Goal: Task Accomplishment & Management: Use online tool/utility

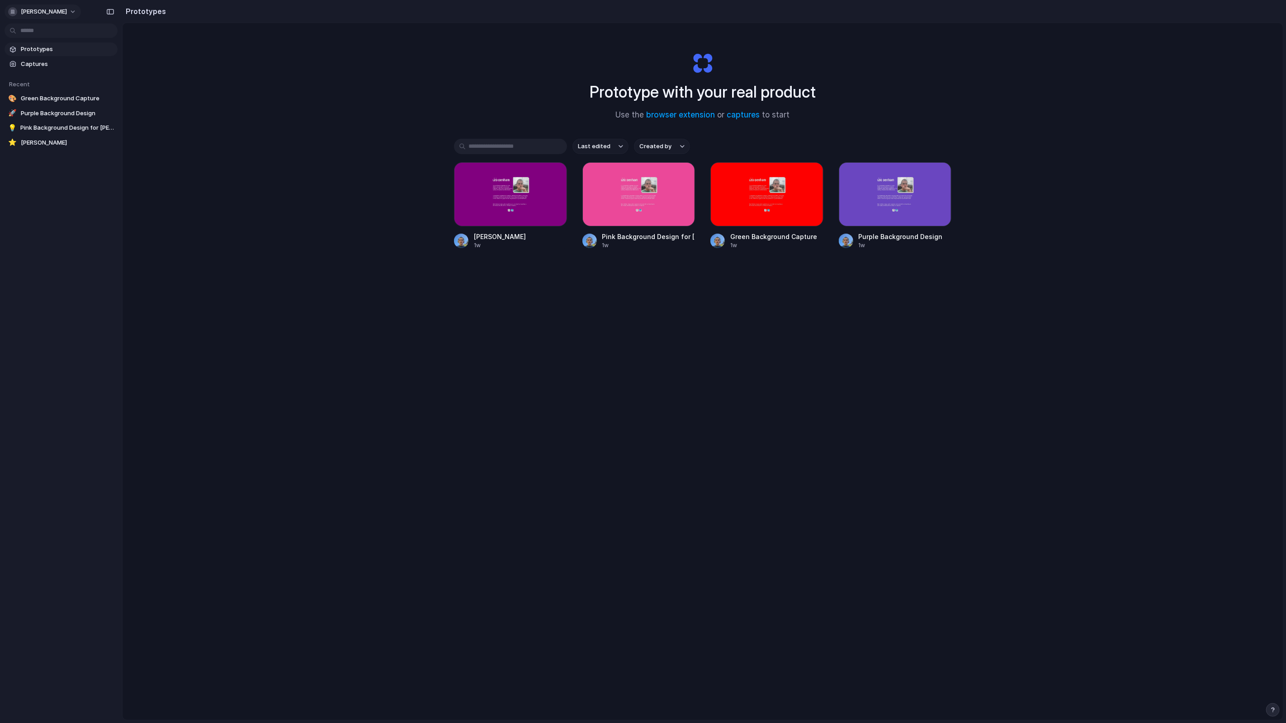
click at [40, 14] on span "leo-denham" at bounding box center [44, 11] width 46 height 9
click at [41, 28] on span "Settings" at bounding box center [33, 32] width 25 height 9
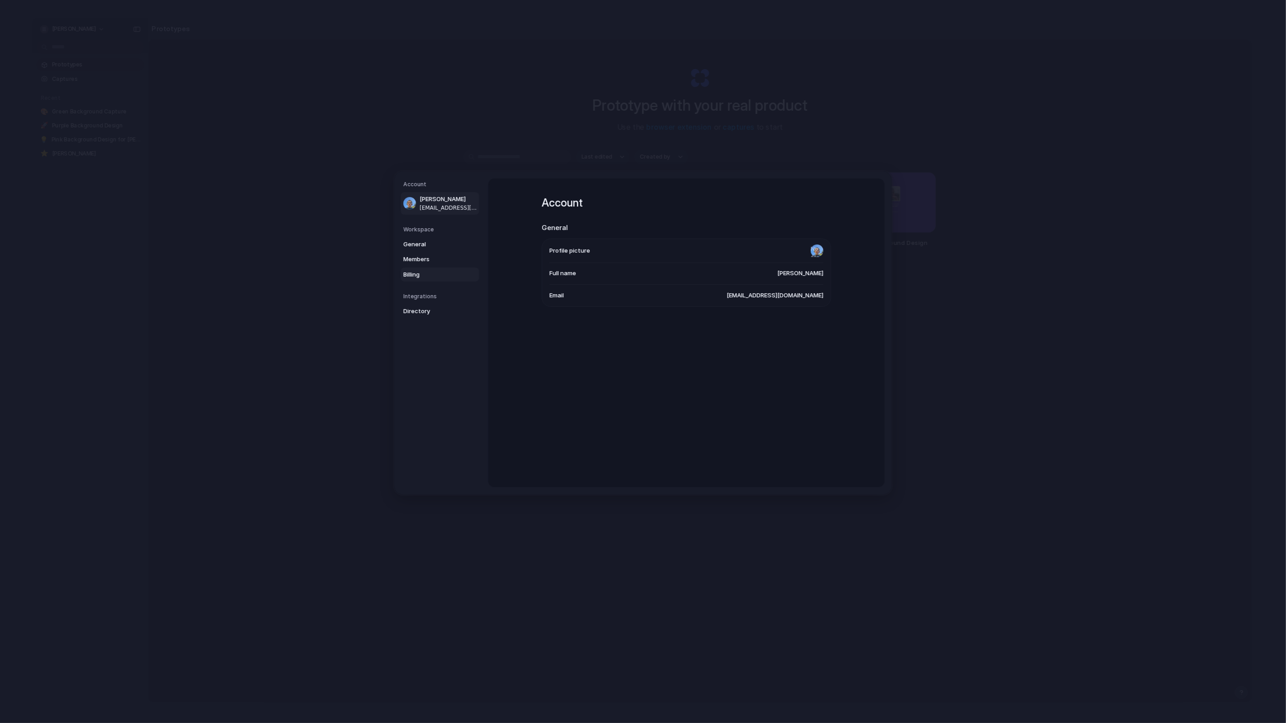
click at [435, 269] on link "Billing" at bounding box center [440, 274] width 79 height 14
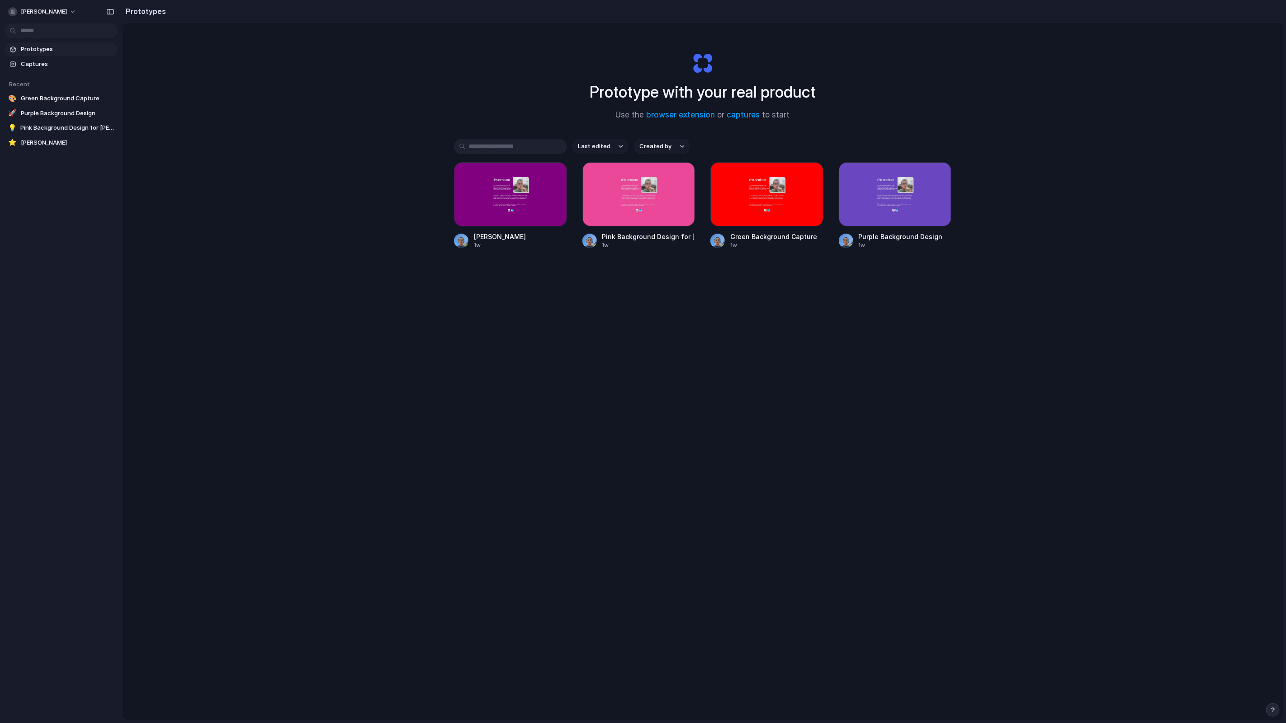
click at [269, 218] on div "Prototype with your real product Use the browser extension or captures to start…" at bounding box center [703, 395] width 1160 height 745
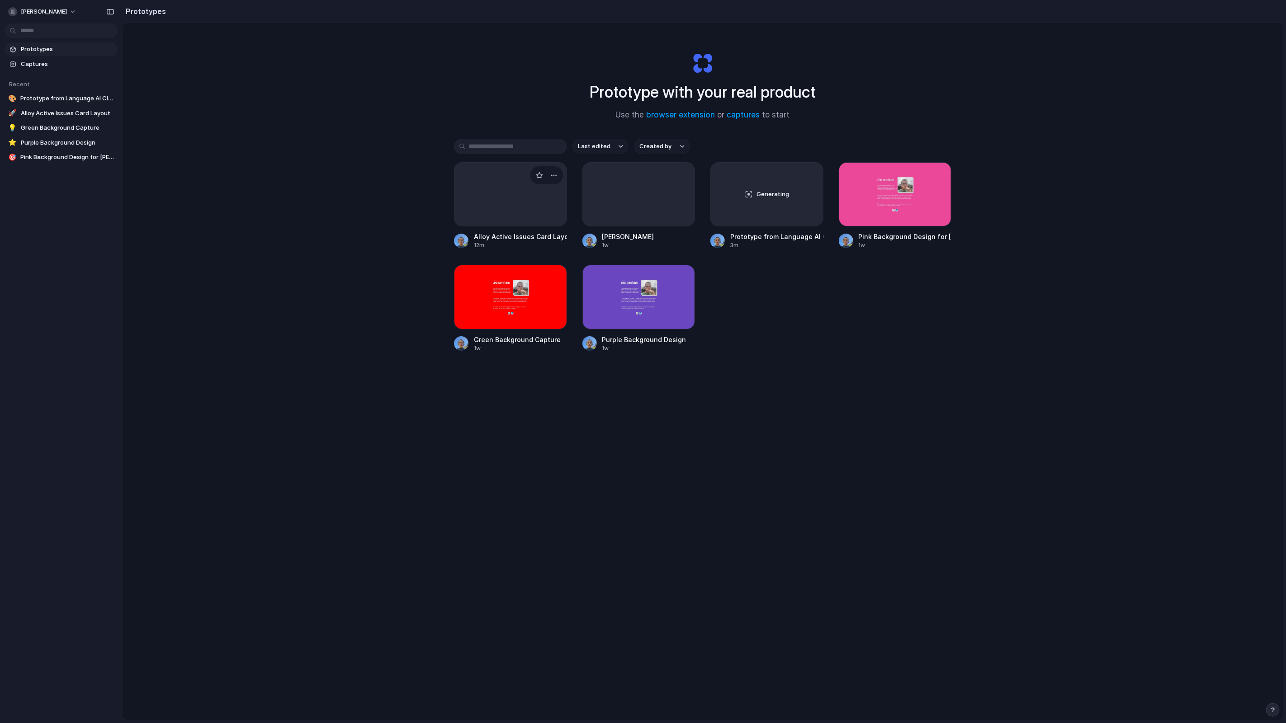
click at [488, 204] on div at bounding box center [510, 194] width 113 height 64
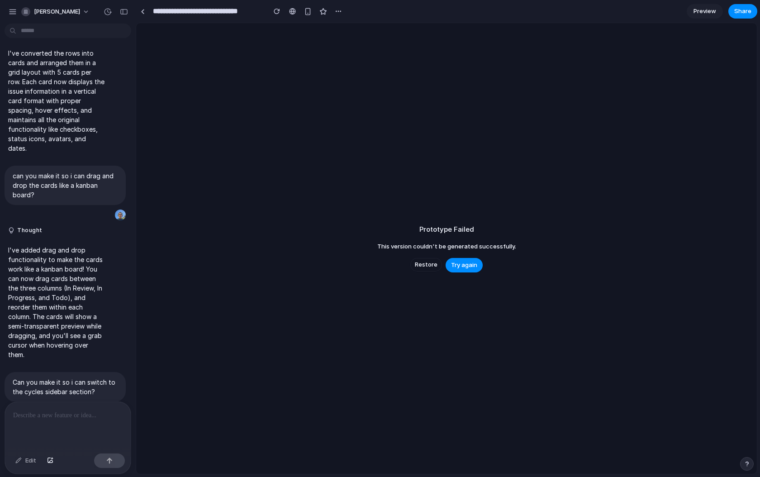
scroll to position [377, 0]
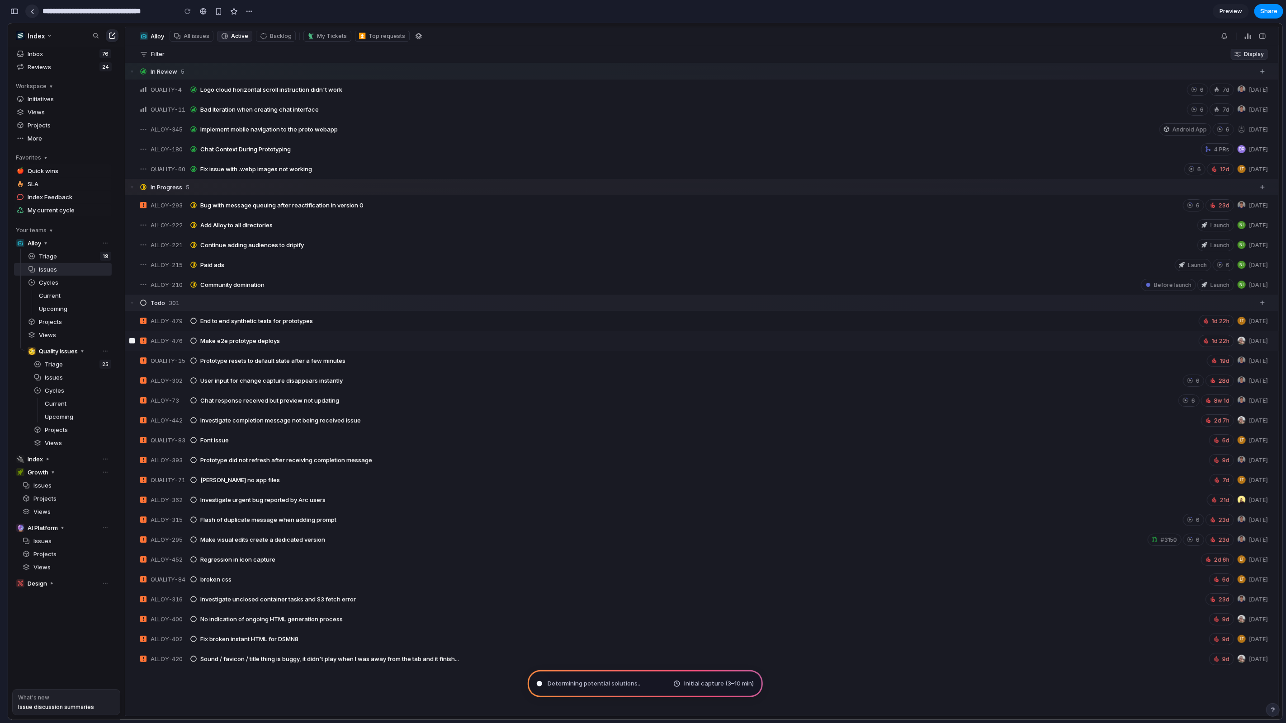
drag, startPoint x: 28, startPoint y: 11, endPoint x: 35, endPoint y: 10, distance: 6.3
click at [35, 10] on link at bounding box center [32, 12] width 14 height 14
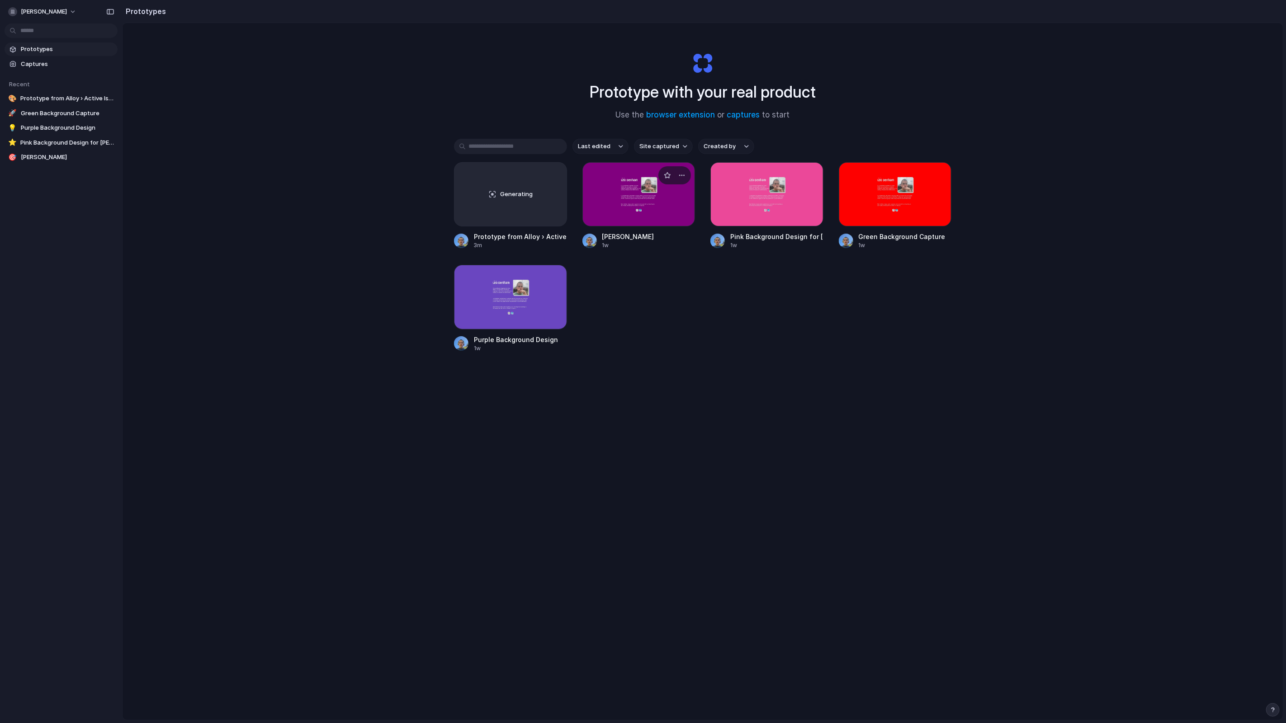
click at [631, 212] on div at bounding box center [638, 194] width 113 height 64
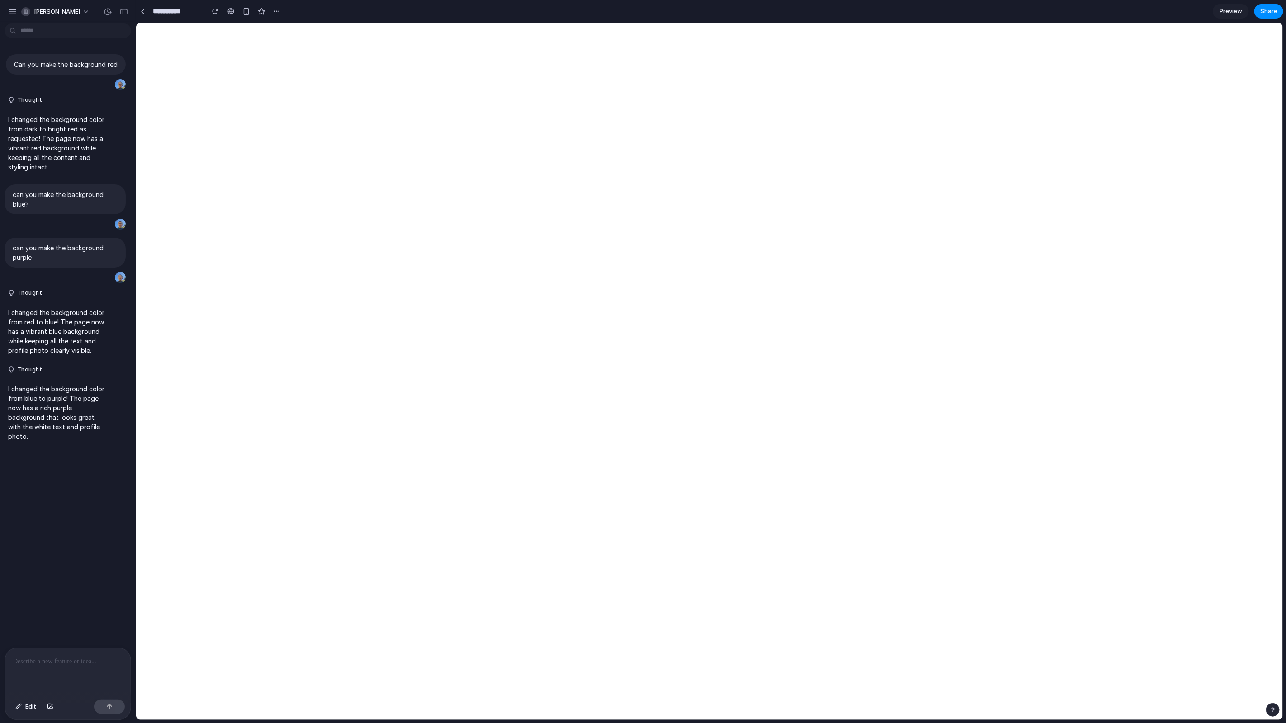
click at [69, 657] on p at bounding box center [67, 662] width 109 height 11
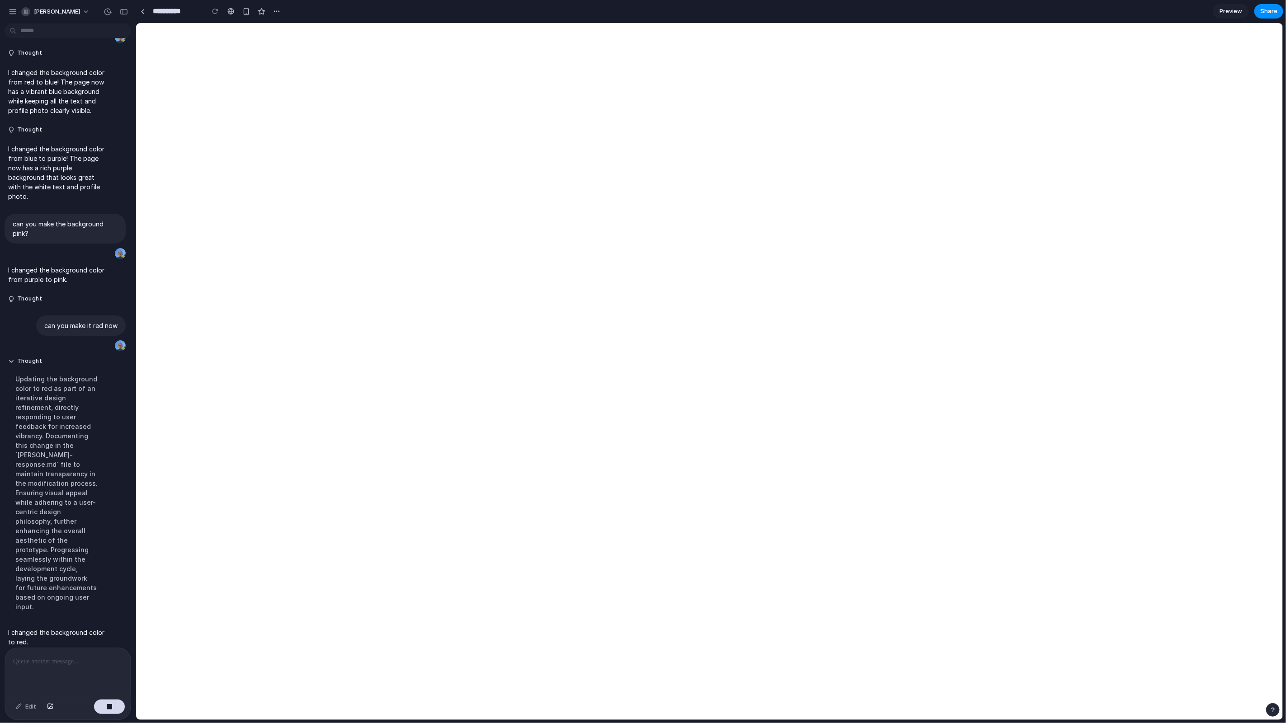
scroll to position [220, 0]
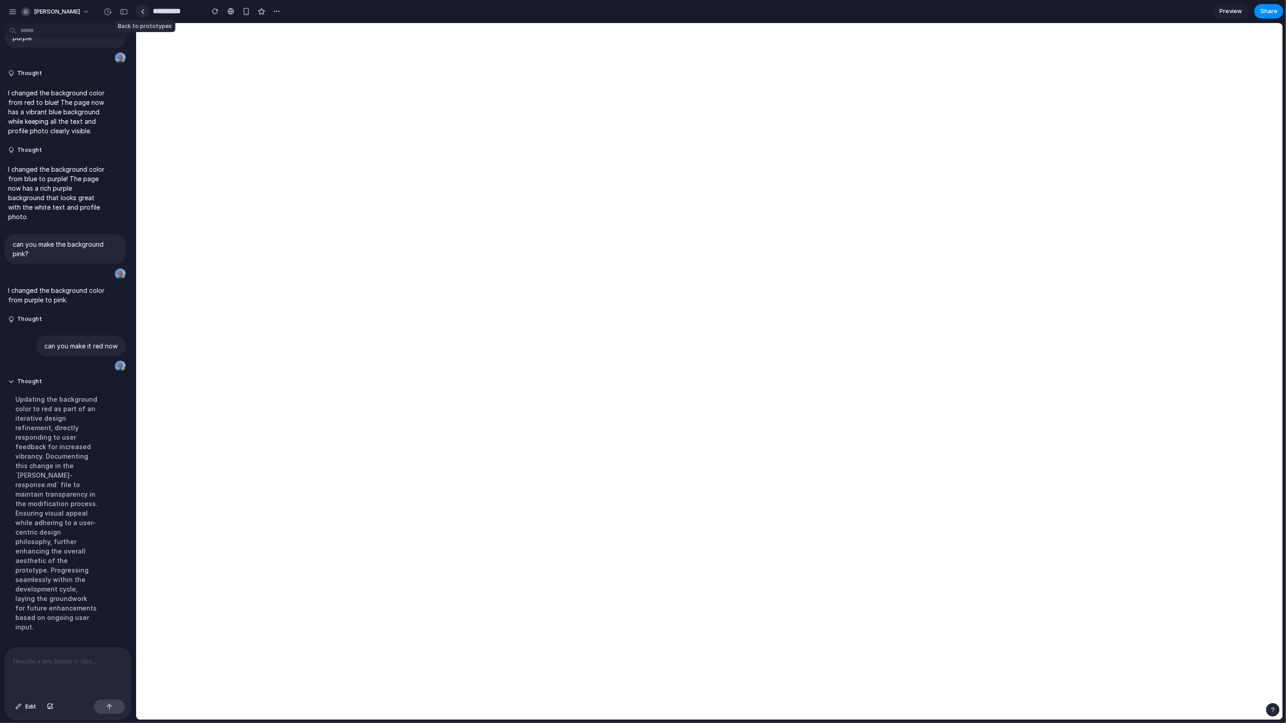
click at [145, 8] on link at bounding box center [143, 12] width 14 height 14
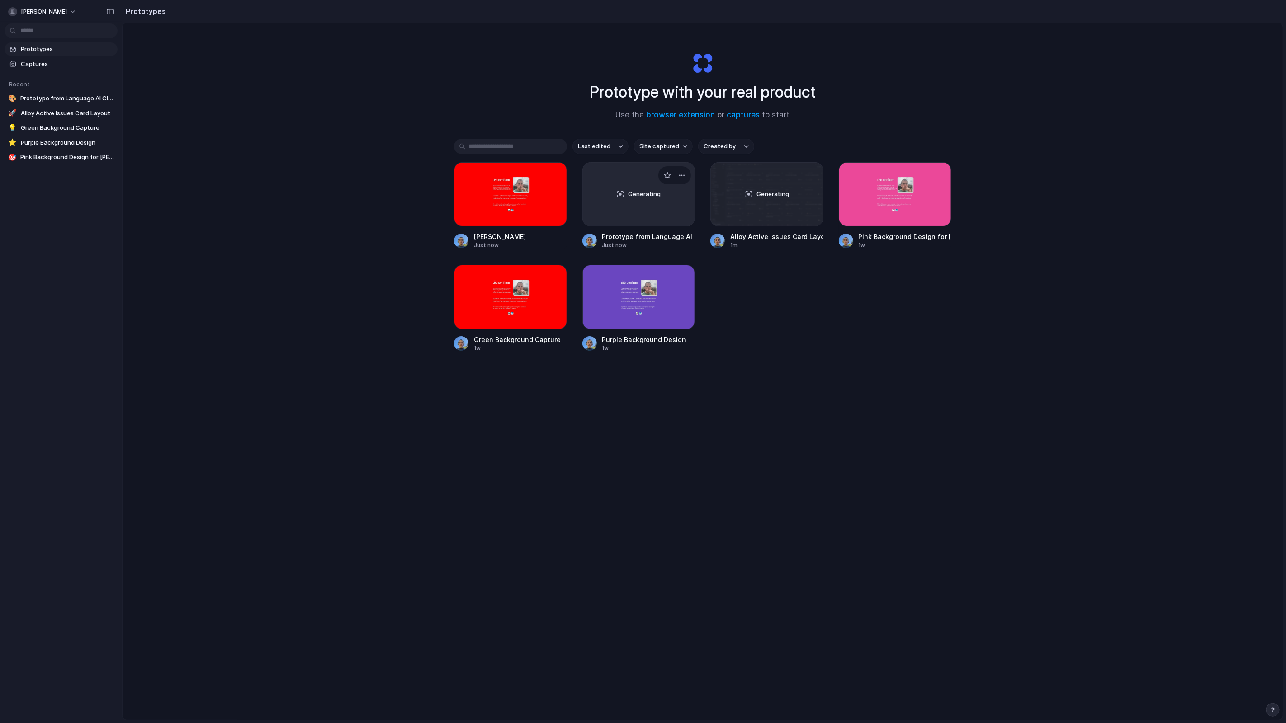
click at [620, 198] on div "Generating" at bounding box center [639, 194] width 112 height 63
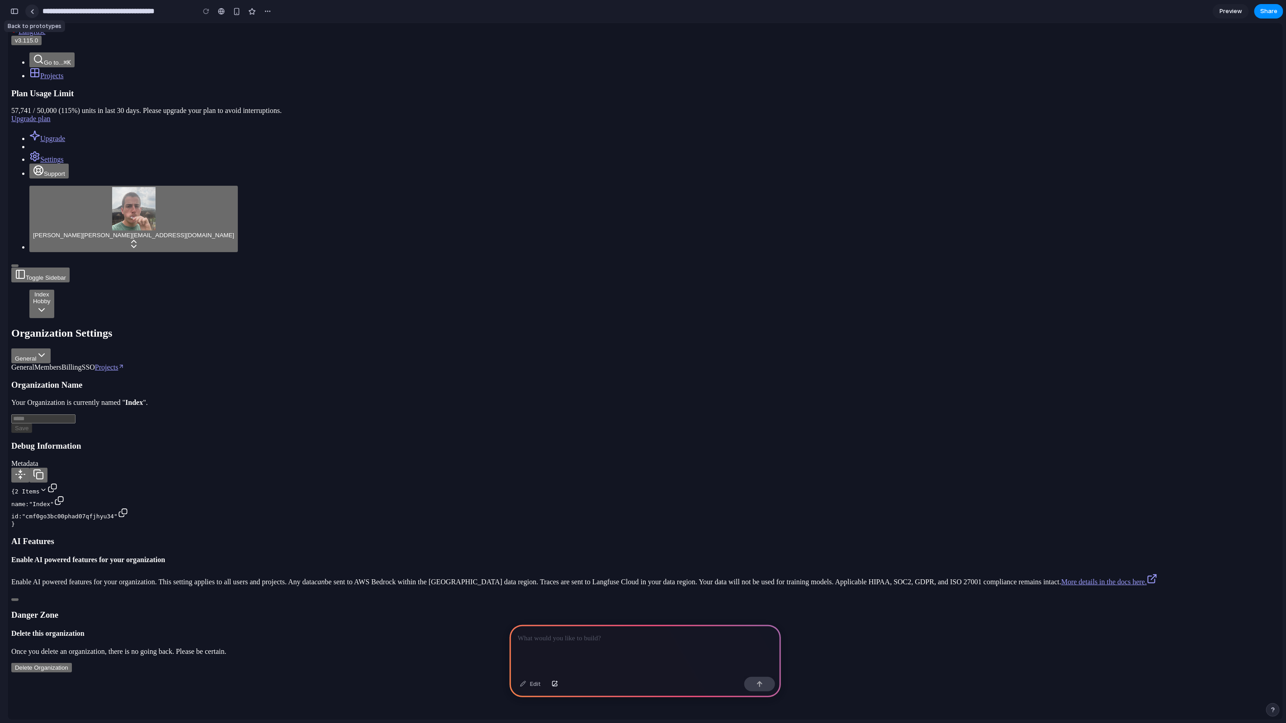
click at [32, 12] on div at bounding box center [32, 11] width 4 height 5
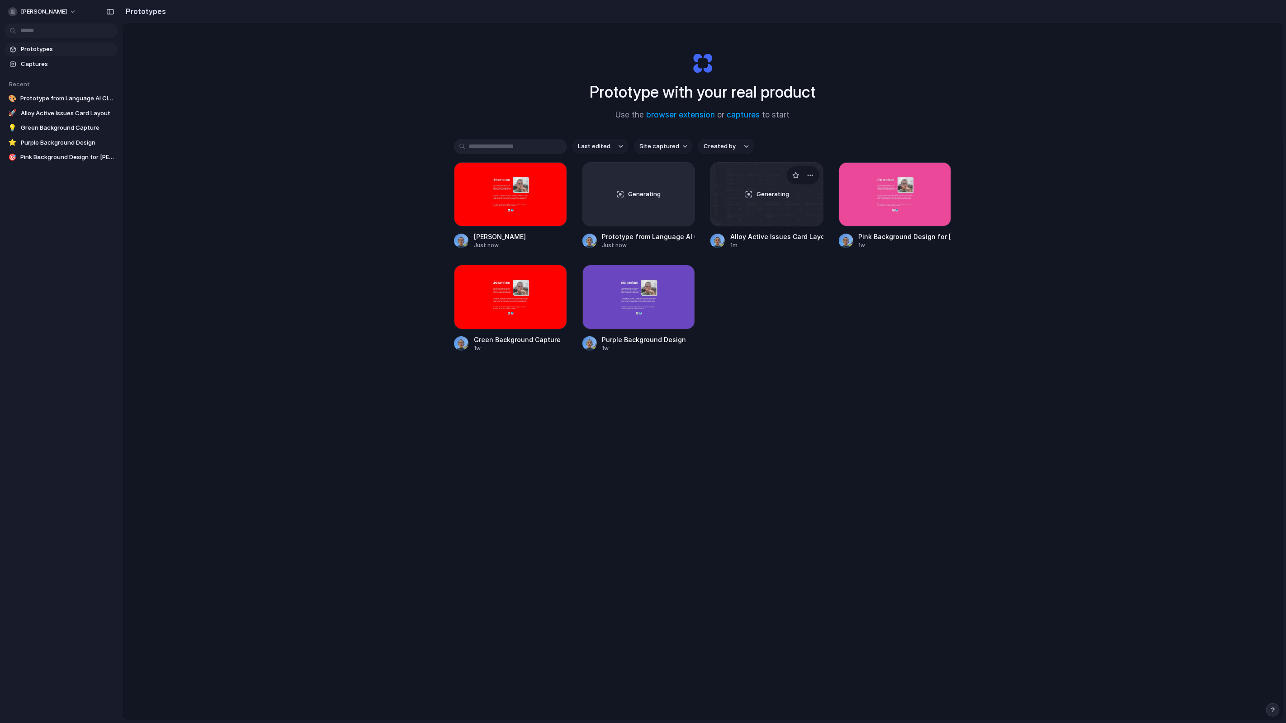
click at [784, 211] on div "Generating" at bounding box center [767, 194] width 112 height 63
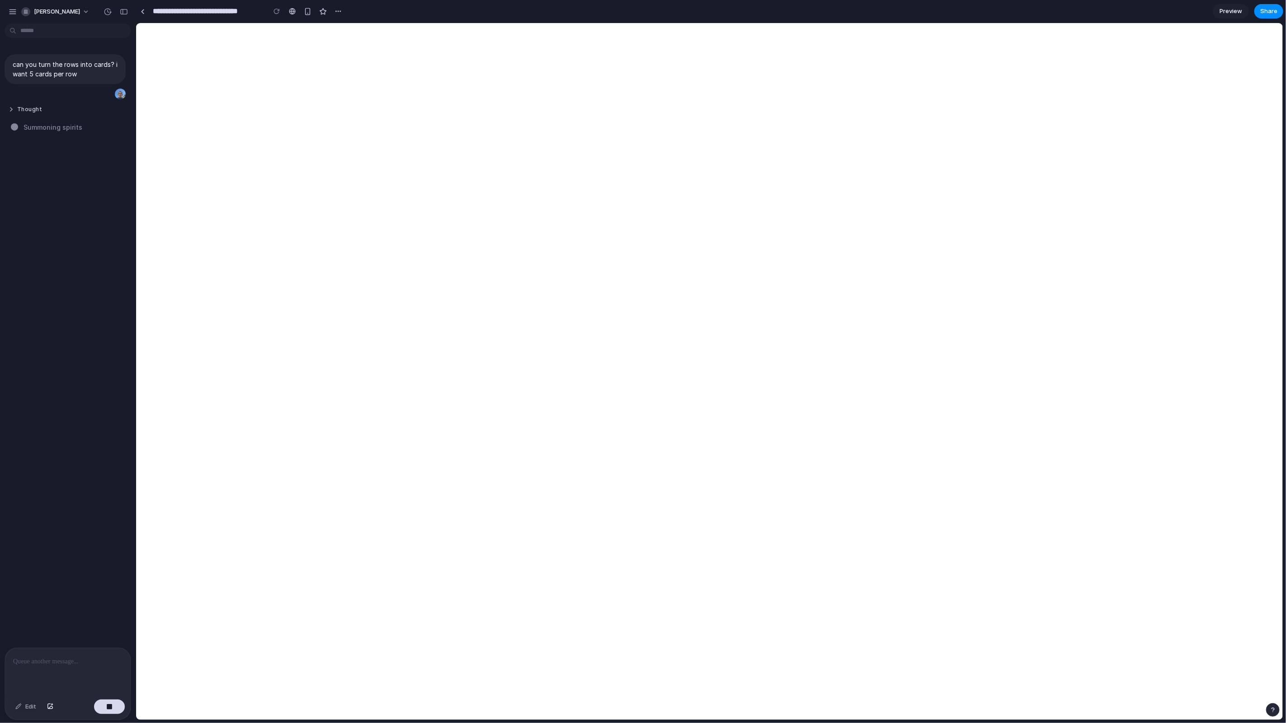
click at [26, 113] on button "Thought" at bounding box center [56, 110] width 97 height 8
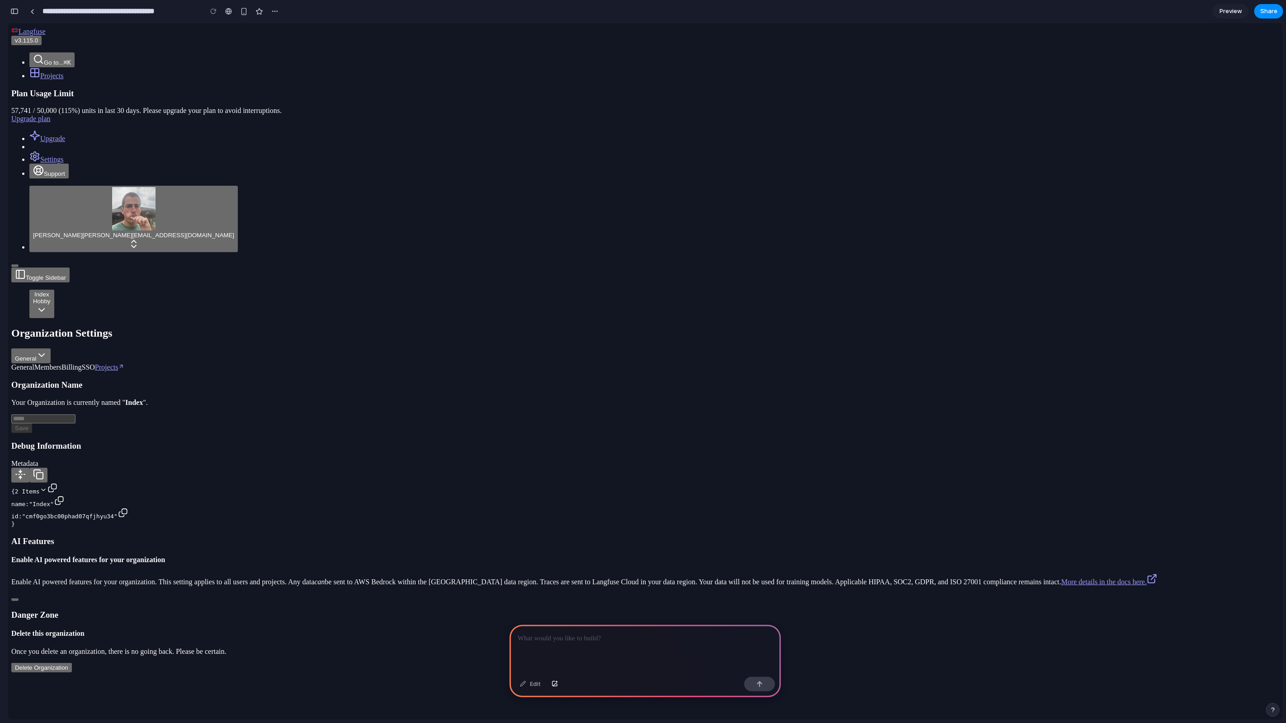
click at [597, 650] on div at bounding box center [645, 649] width 271 height 48
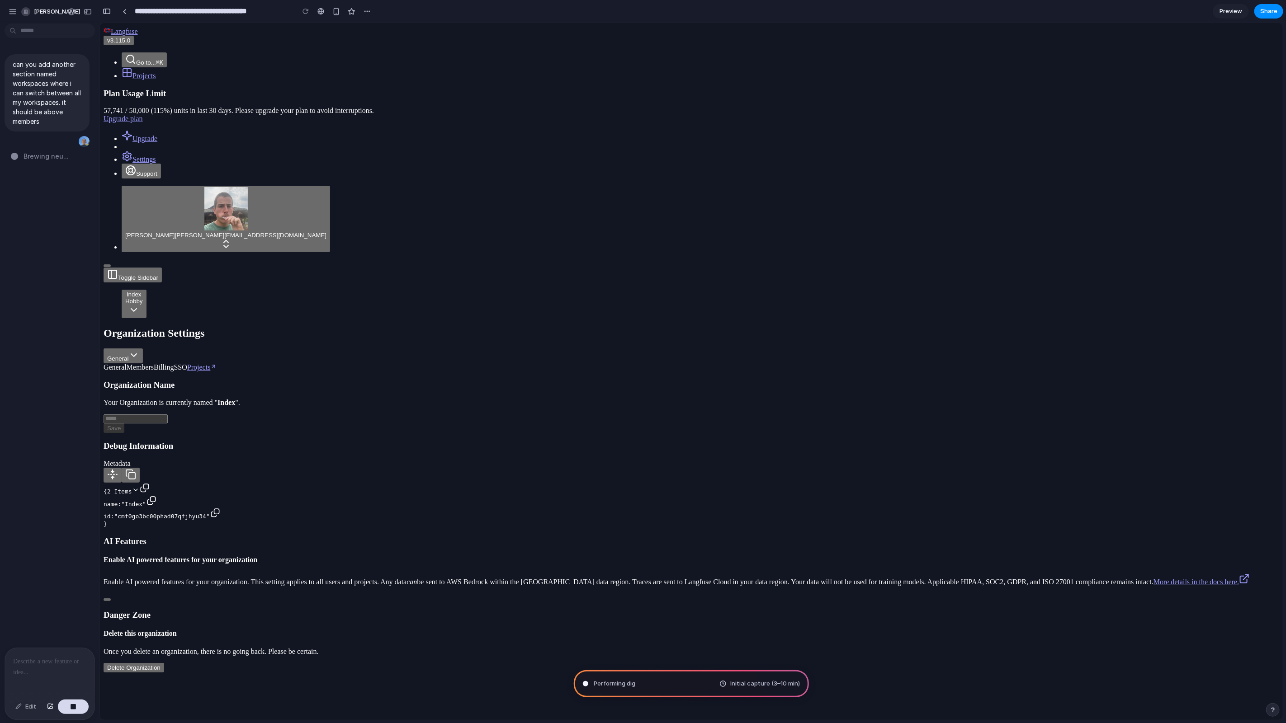
type input "**********"
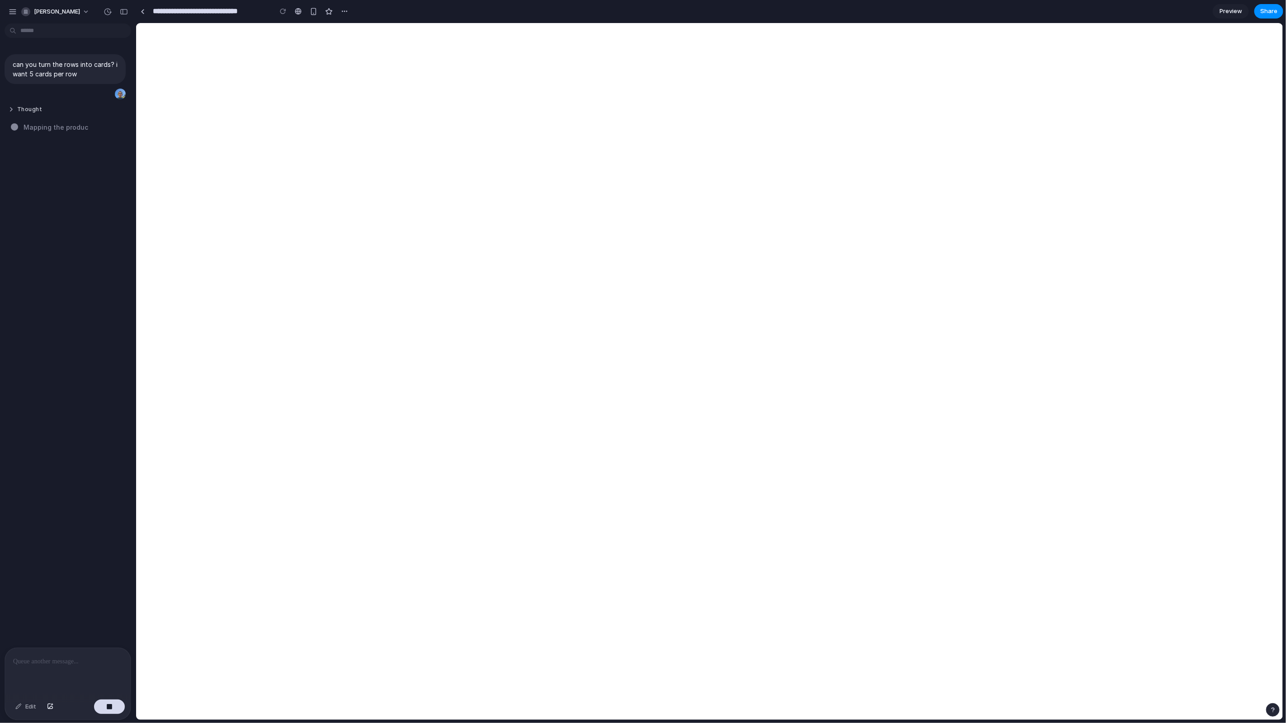
click at [37, 109] on button "Thought" at bounding box center [56, 110] width 97 height 8
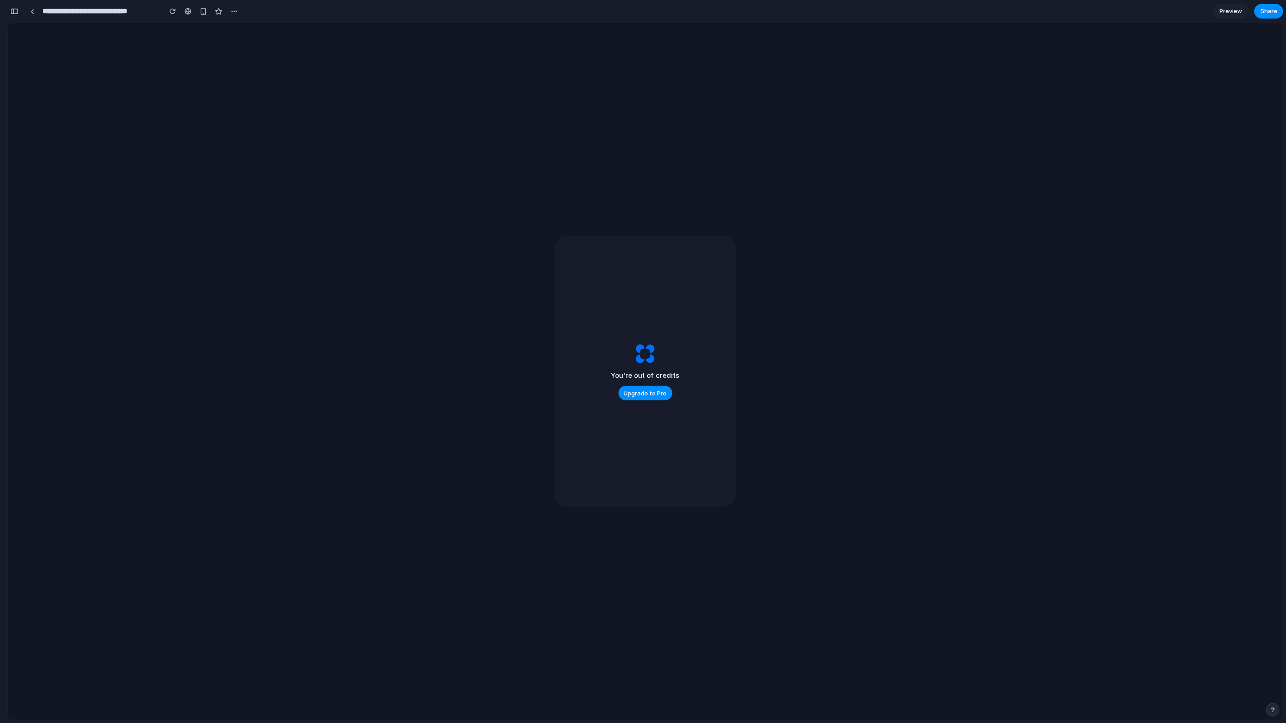
scroll to position [852, 0]
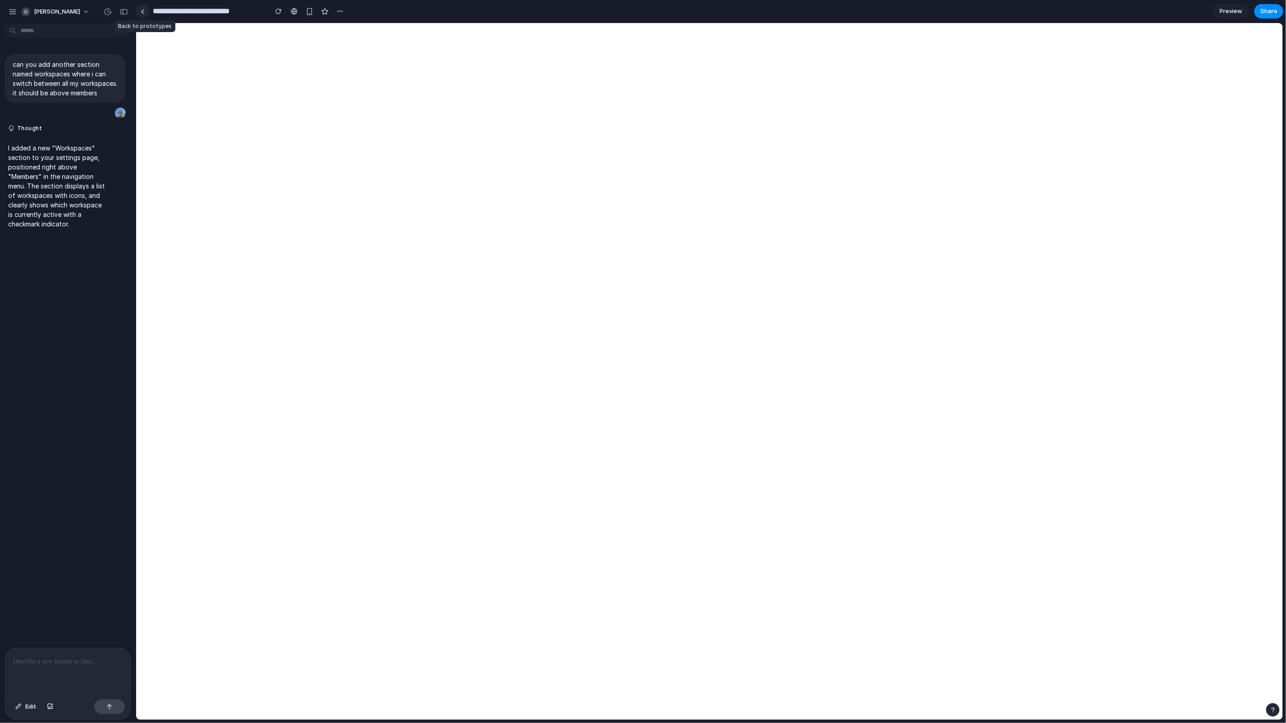
click at [142, 12] on div at bounding box center [143, 11] width 4 height 5
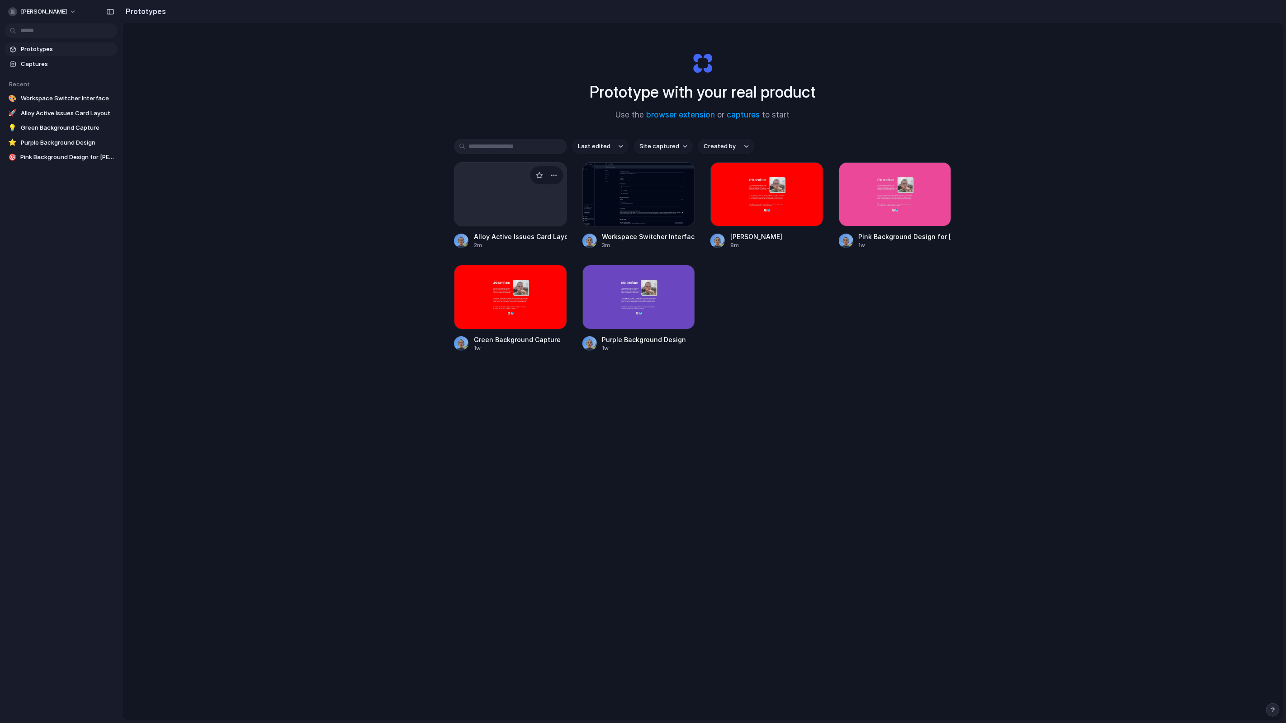
click at [479, 222] on div at bounding box center [510, 194] width 113 height 64
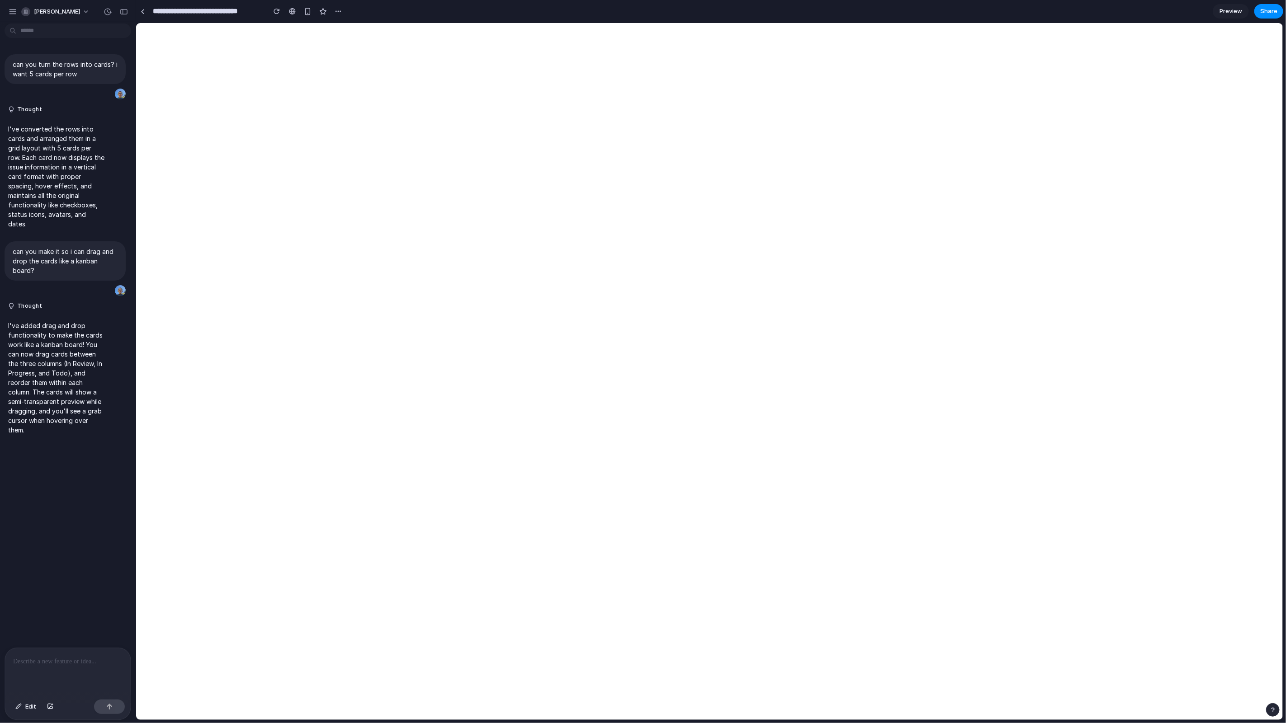
click at [54, 671] on div at bounding box center [68, 672] width 126 height 48
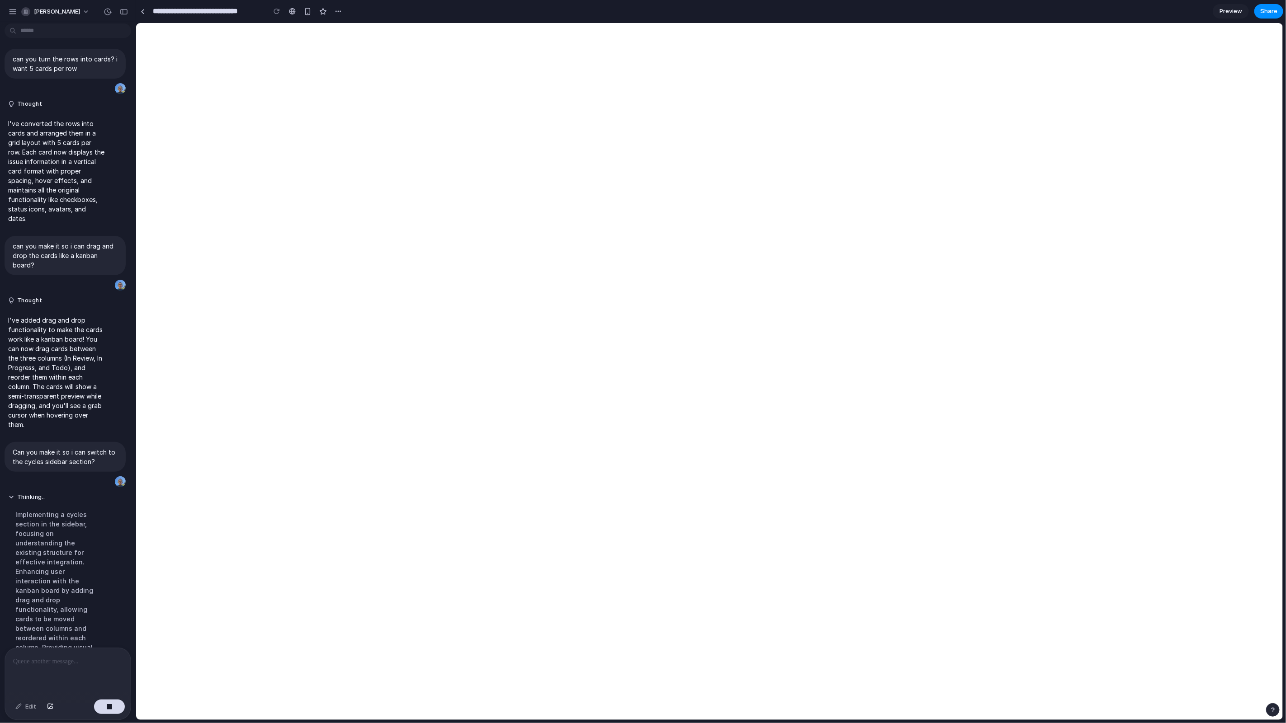
scroll to position [24, 0]
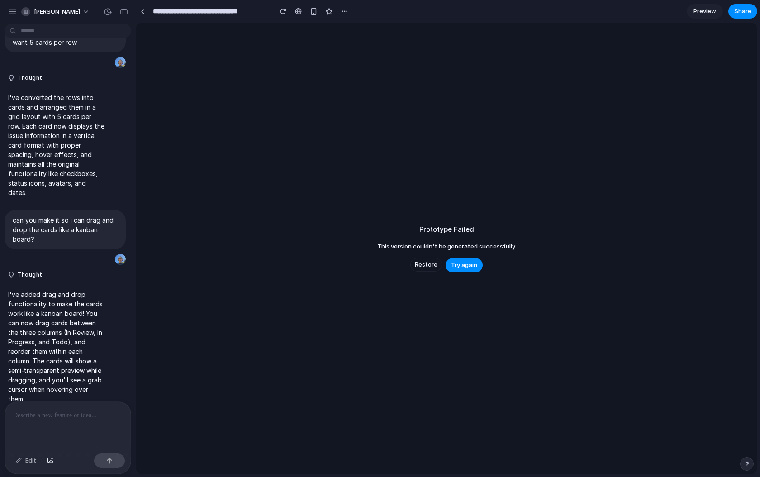
scroll to position [125, 0]
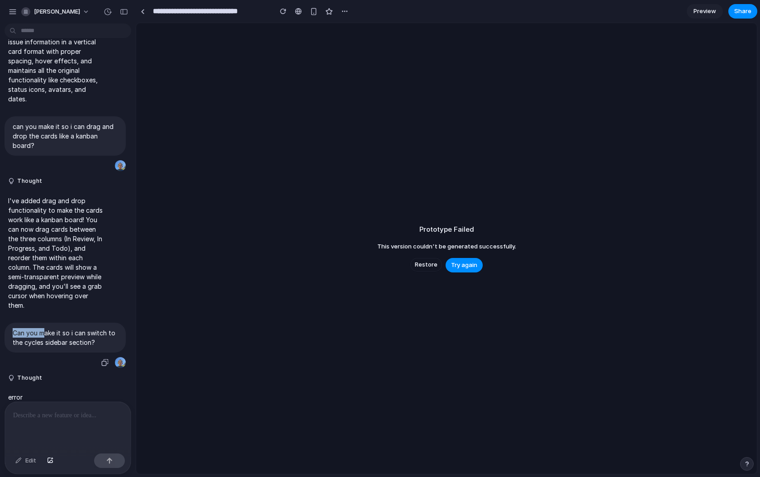
drag, startPoint x: 14, startPoint y: 319, endPoint x: 47, endPoint y: 326, distance: 33.7
click at [46, 328] on p "Can you make it so i can switch to the cycles sidebar section?" at bounding box center [65, 337] width 105 height 19
click at [47, 328] on p "Can you make it so i can switch to the cycles sidebar section?" at bounding box center [65, 337] width 105 height 19
click at [33, 416] on p at bounding box center [67, 415] width 109 height 11
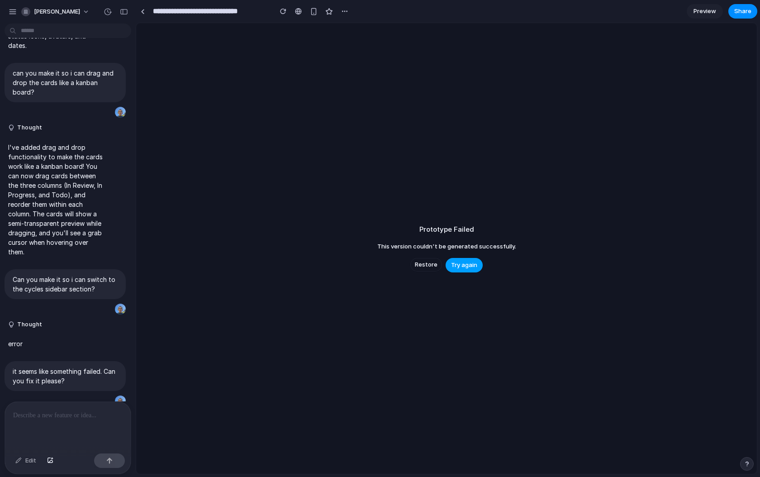
click at [468, 264] on span "Try again" at bounding box center [464, 264] width 26 height 9
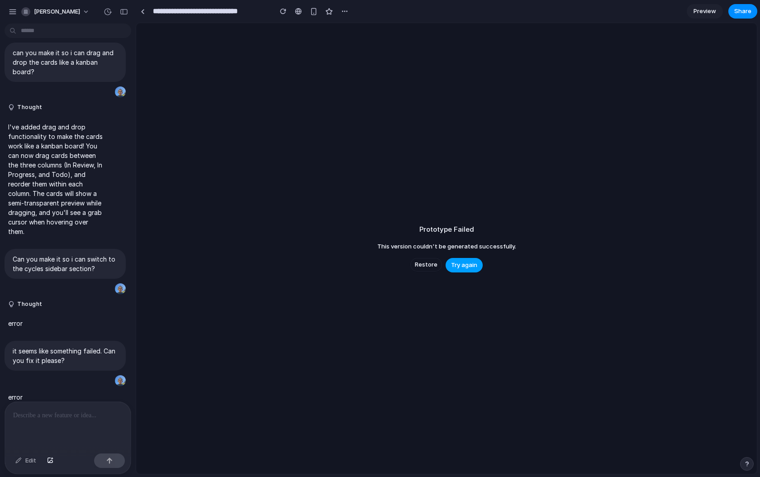
click at [466, 270] on button "Try again" at bounding box center [463, 265] width 37 height 14
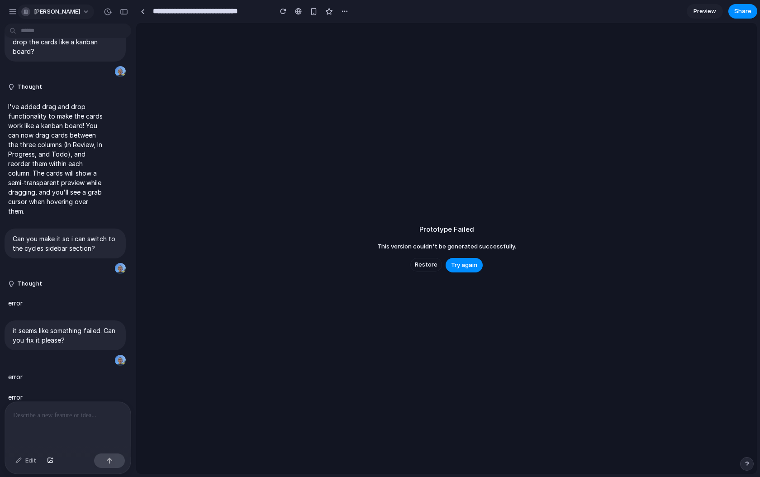
click at [55, 13] on span "[PERSON_NAME]" at bounding box center [57, 11] width 46 height 9
click at [55, 35] on span "Settings" at bounding box center [46, 32] width 25 height 9
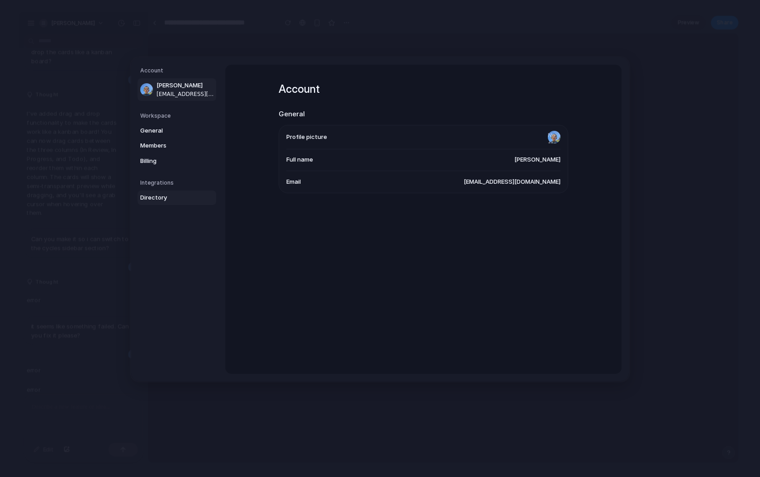
click at [167, 191] on link "Directory" at bounding box center [176, 197] width 79 height 14
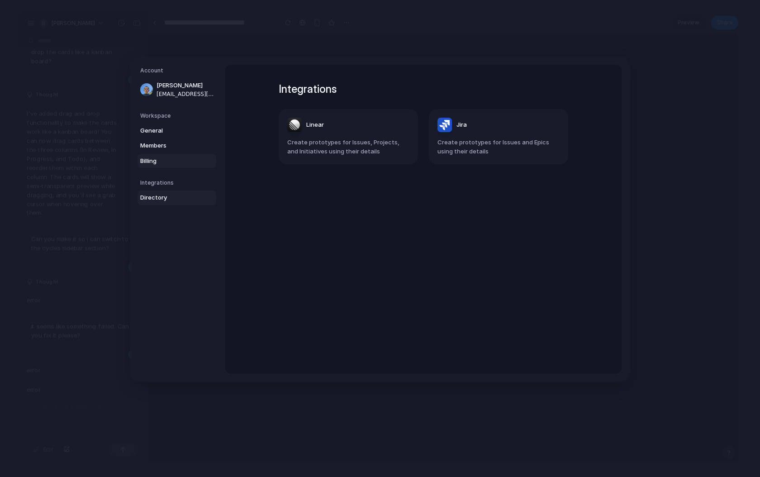
click at [153, 167] on link "Billing" at bounding box center [176, 161] width 79 height 14
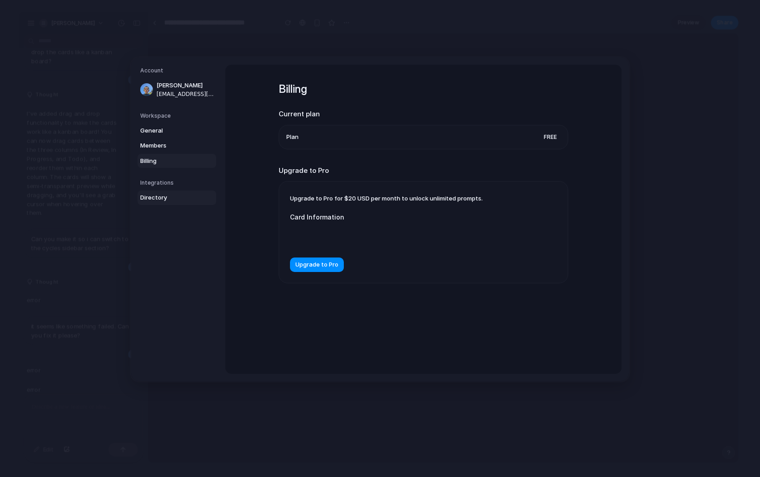
click at [162, 193] on span "Directory" at bounding box center [169, 197] width 58 height 9
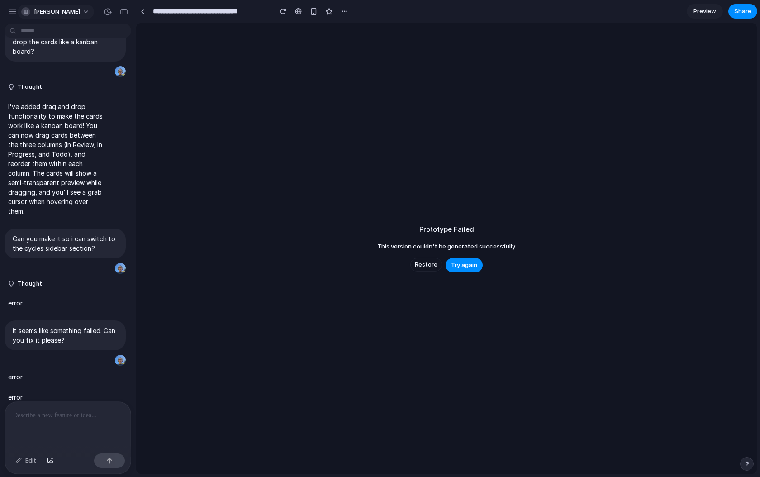
click at [66, 8] on span "[PERSON_NAME]" at bounding box center [57, 11] width 46 height 9
click at [68, 29] on li "Settings" at bounding box center [56, 32] width 75 height 14
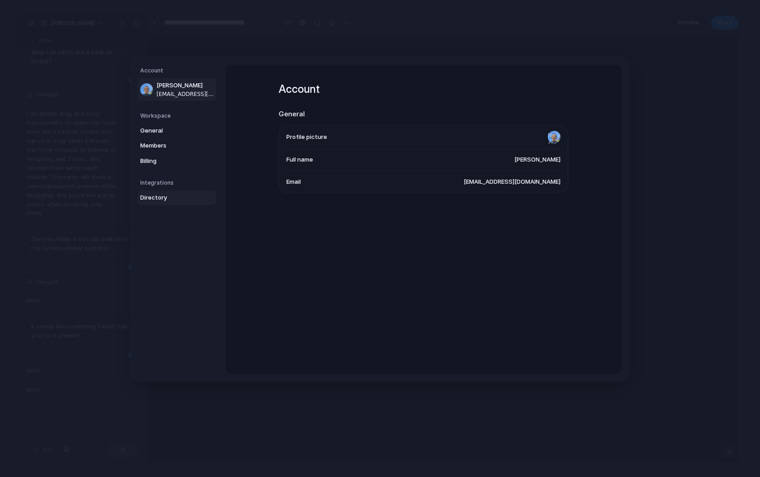
click at [187, 200] on span "Directory" at bounding box center [169, 197] width 58 height 9
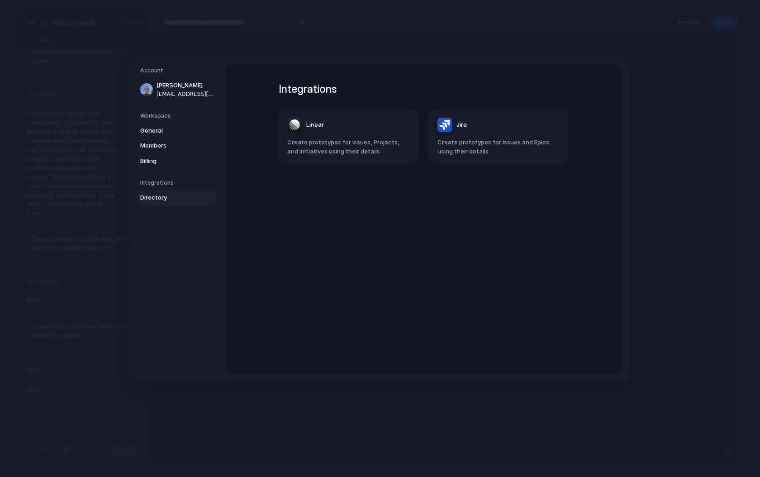
click at [329, 149] on span "Create prototypes for Issues, Projects, and Initiatives using their details" at bounding box center [348, 147] width 122 height 18
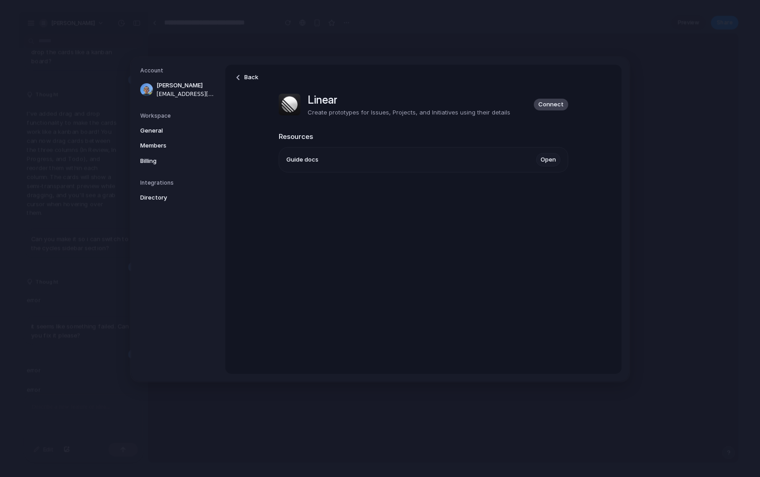
click at [540, 156] on link "Open" at bounding box center [548, 160] width 24 height 14
click at [374, 129] on button "Go Back" at bounding box center [370, 125] width 26 height 12
click at [234, 83] on link "Back" at bounding box center [247, 77] width 32 height 14
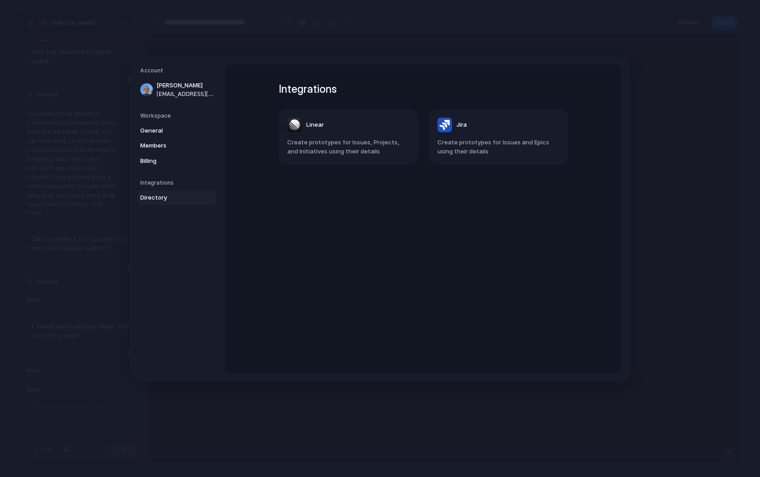
click at [324, 133] on article "Linear Create prototypes for Issues, Projects, and Initiatives using their deta…" at bounding box center [348, 136] width 139 height 55
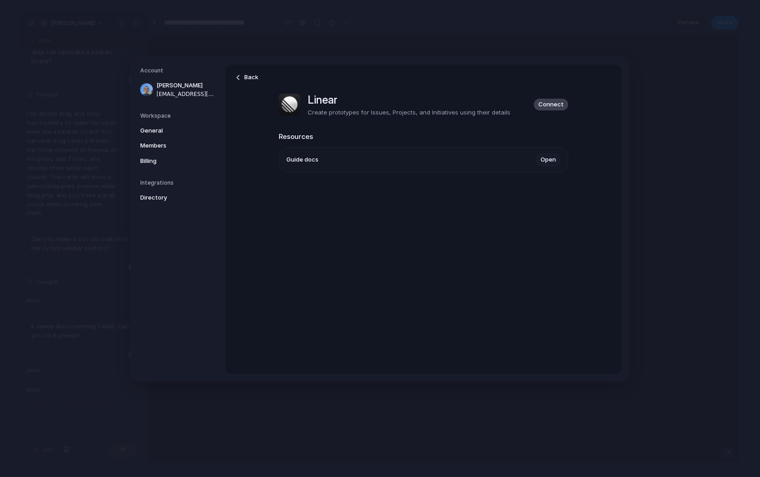
click at [539, 161] on link "Open" at bounding box center [548, 160] width 24 height 14
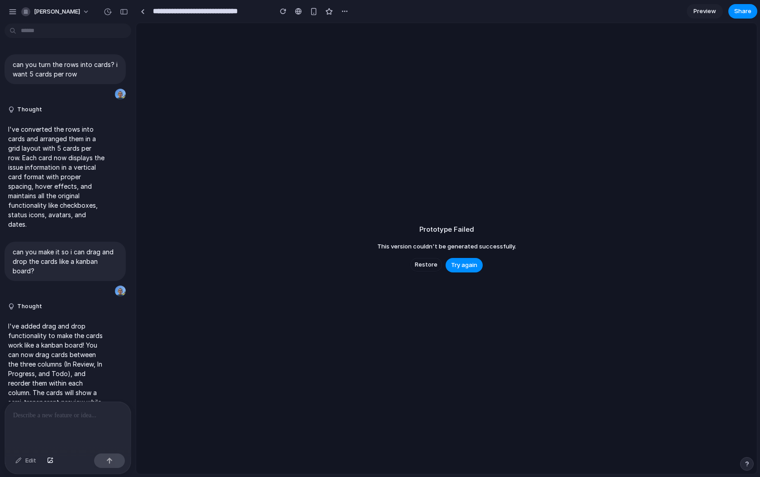
scroll to position [219, 0]
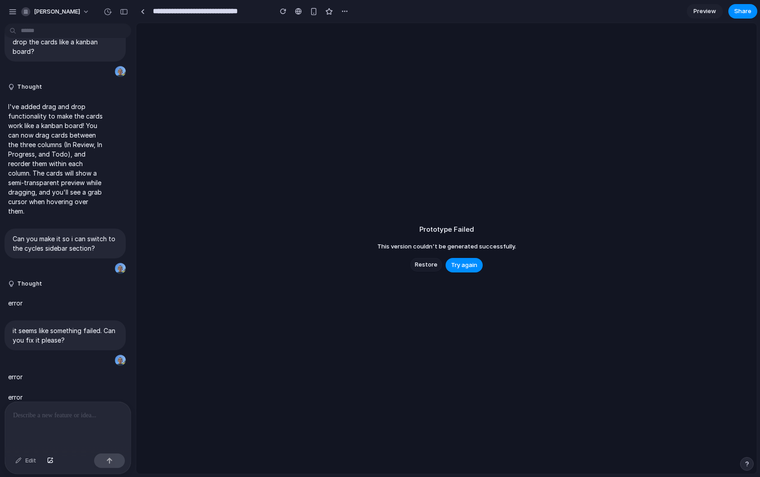
click at [425, 269] on span "Restore" at bounding box center [426, 264] width 23 height 9
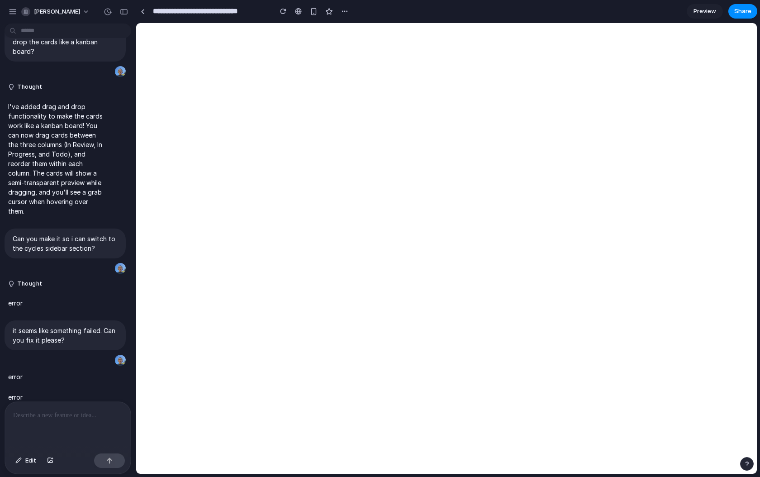
click at [68, 411] on p at bounding box center [67, 415] width 109 height 11
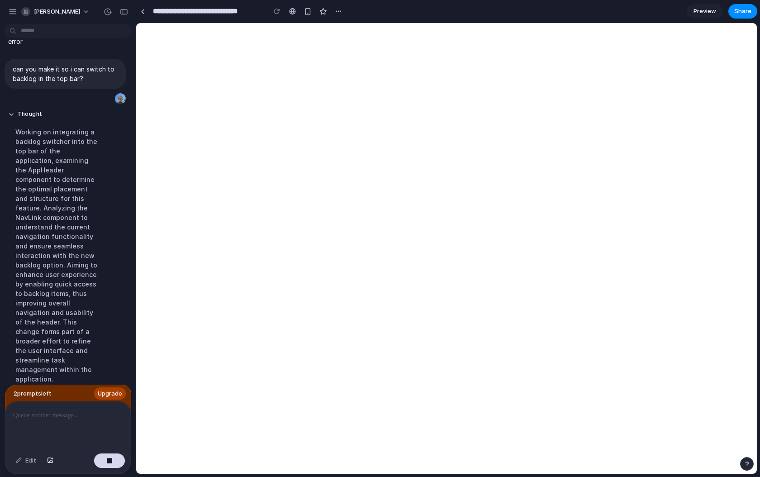
scroll to position [580, 0]
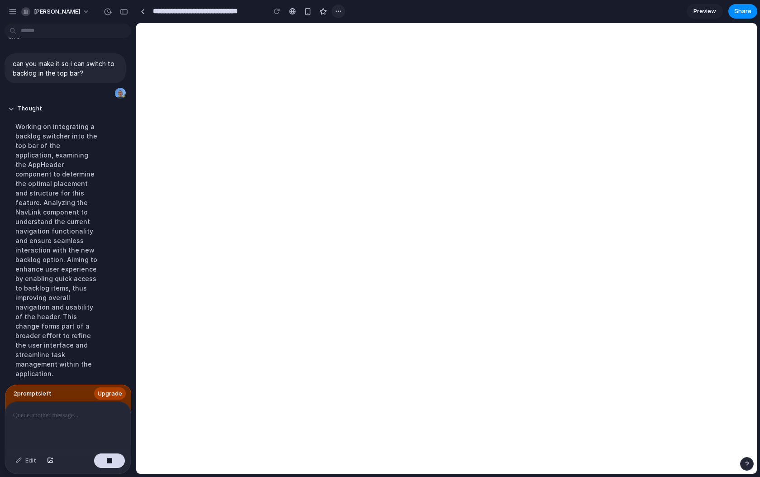
click at [335, 9] on div "button" at bounding box center [338, 11] width 7 height 7
click at [335, 9] on div "Duplicate Delete" at bounding box center [380, 238] width 760 height 477
click at [141, 11] on div at bounding box center [143, 11] width 4 height 5
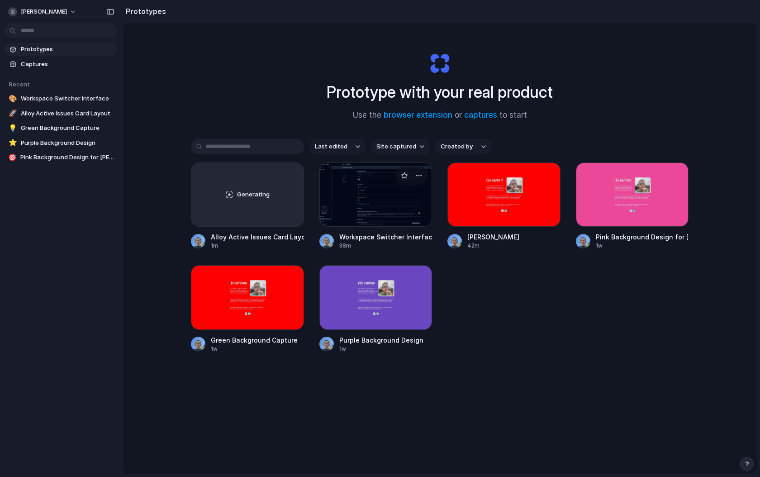
click at [346, 231] on link "Workspace Switcher Interface 38m" at bounding box center [375, 205] width 113 height 87
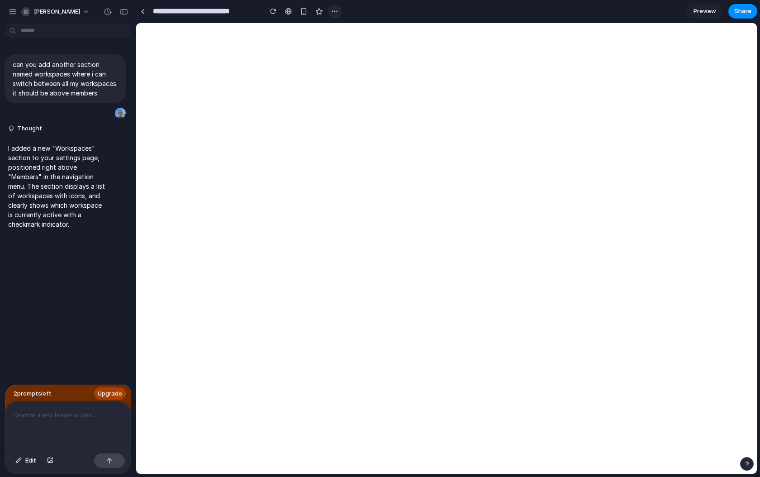
click at [333, 10] on div "button" at bounding box center [334, 11] width 7 height 7
click at [340, 27] on div "Duplicate" at bounding box center [352, 31] width 38 height 9
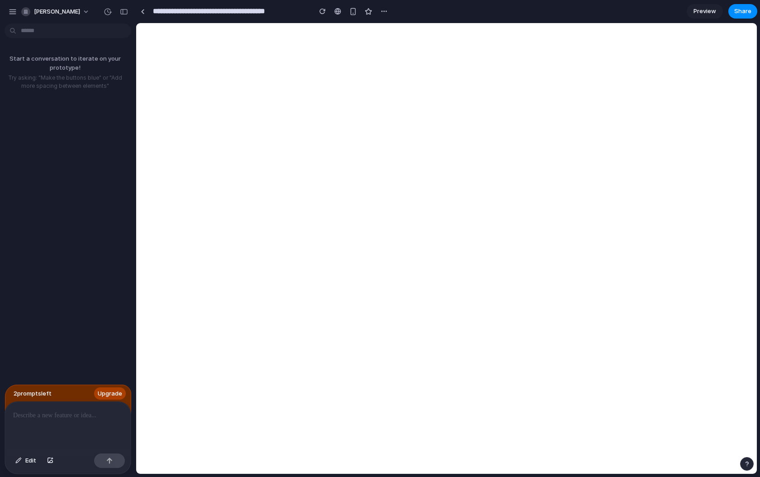
click at [78, 415] on p at bounding box center [67, 415] width 109 height 11
click at [386, 14] on div "button" at bounding box center [383, 11] width 7 height 7
click at [395, 27] on span "Duplicate" at bounding box center [407, 31] width 28 height 9
click at [61, 410] on p at bounding box center [67, 415] width 109 height 11
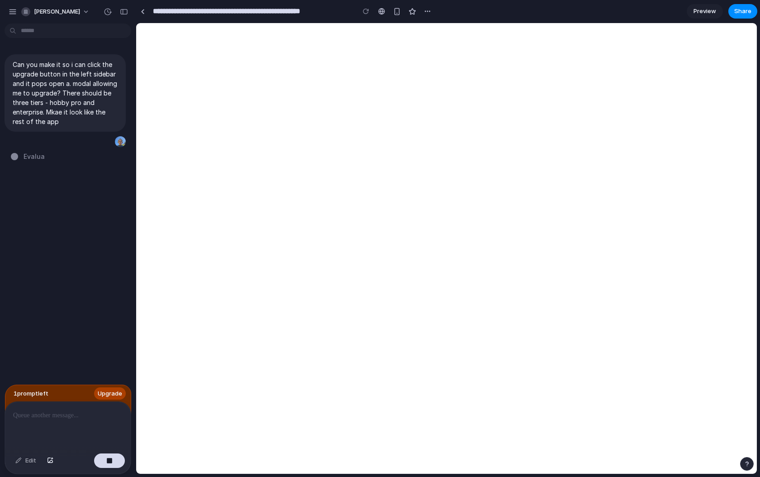
type input "**********"
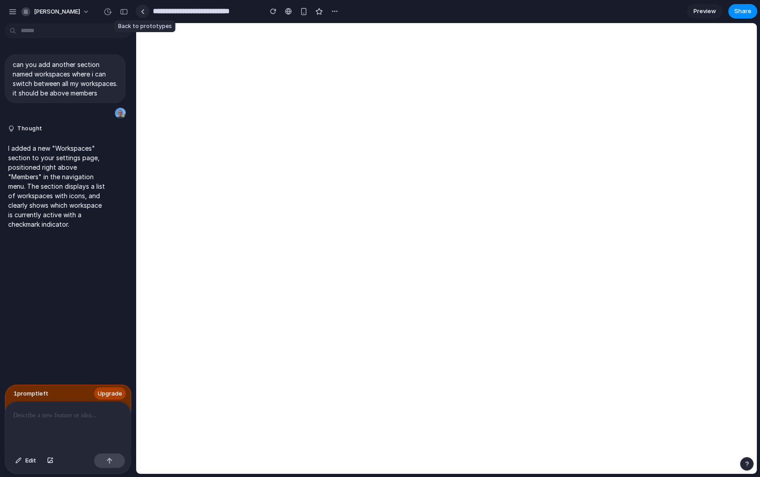
click at [144, 11] on div at bounding box center [143, 11] width 4 height 5
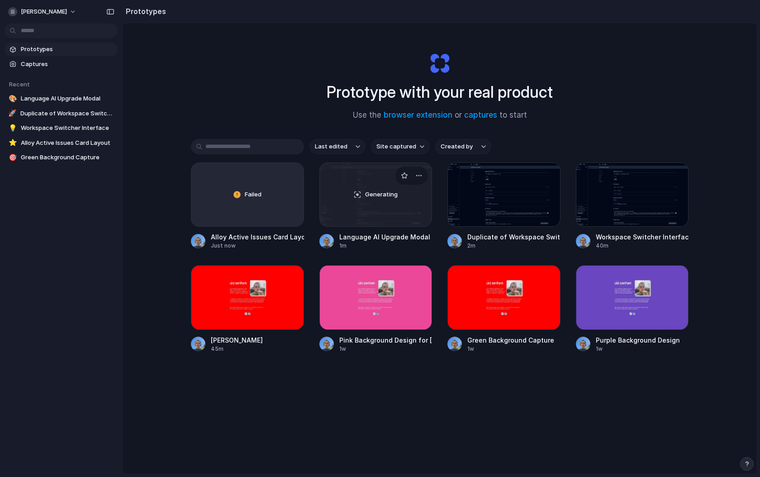
click at [363, 205] on div "Generating" at bounding box center [376, 194] width 112 height 63
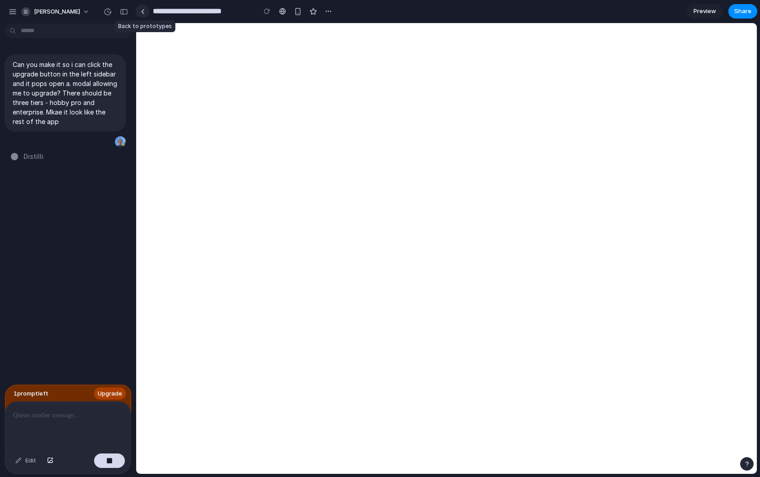
click at [141, 14] on link at bounding box center [143, 12] width 14 height 14
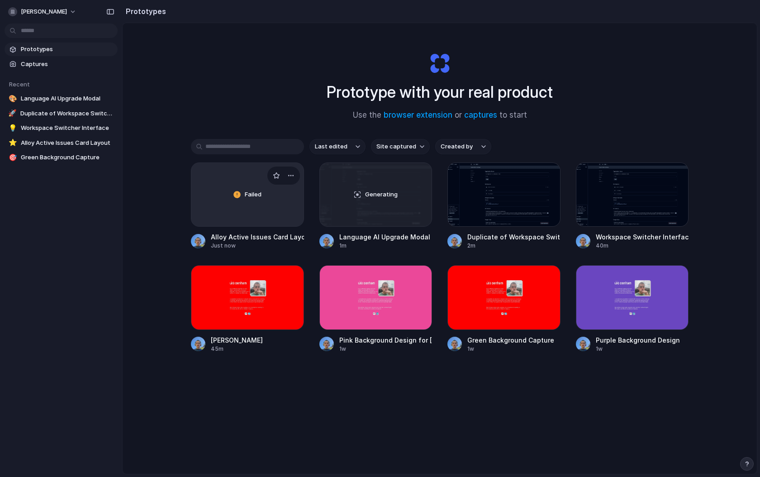
click at [279, 225] on div "Failed" at bounding box center [247, 194] width 112 height 63
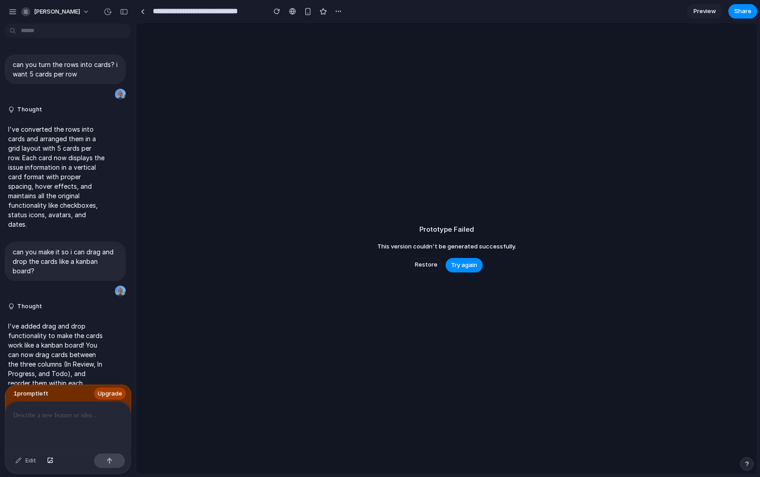
scroll to position [328, 0]
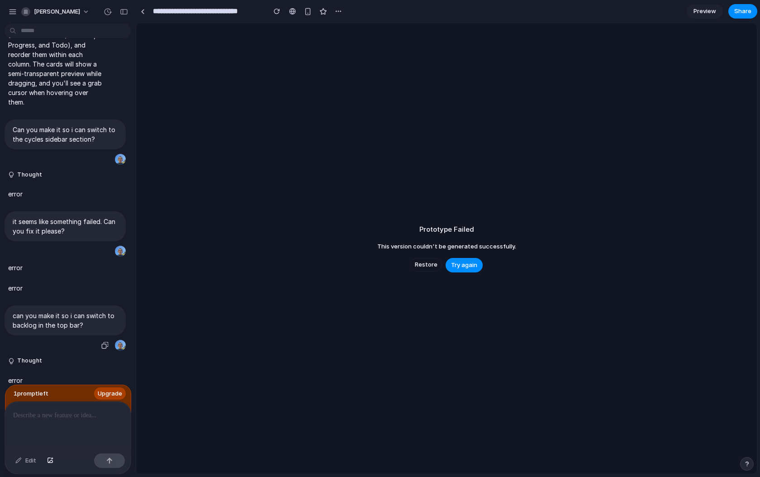
click at [86, 311] on p "can you make it so i can switch to backlog in the top bar?" at bounding box center [65, 320] width 105 height 19
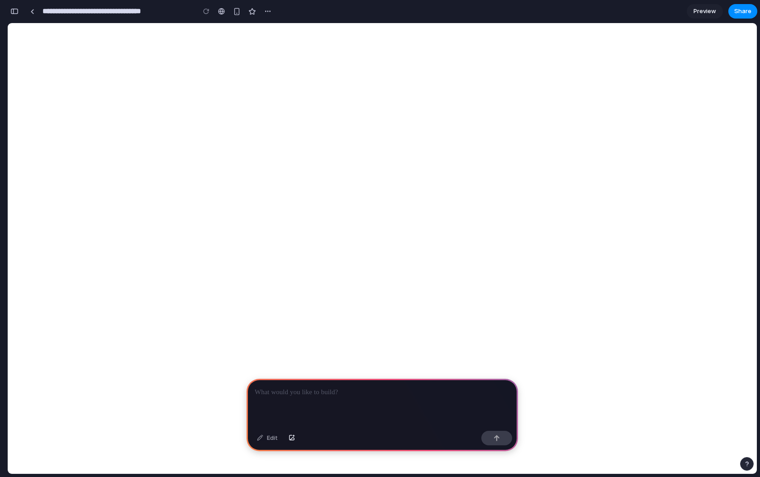
click at [370, 387] on p at bounding box center [382, 392] width 255 height 11
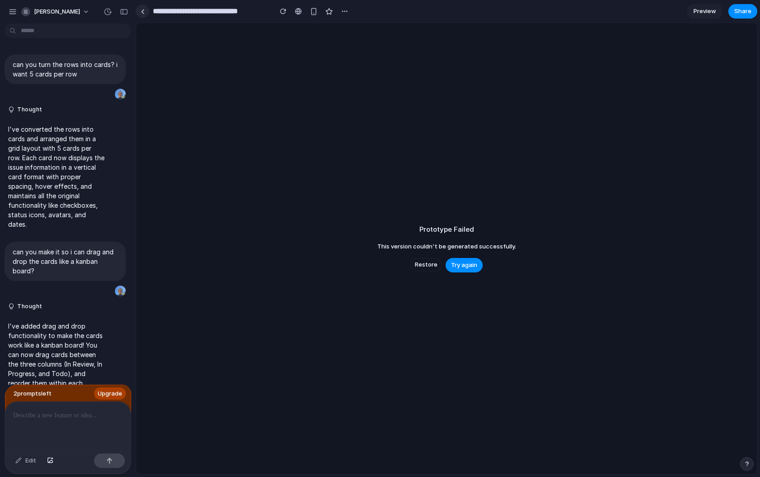
scroll to position [288, 0]
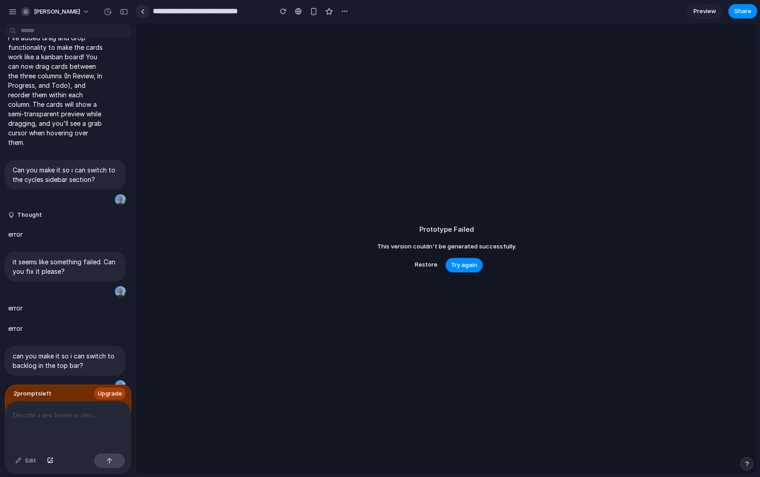
click at [145, 11] on link at bounding box center [143, 12] width 14 height 14
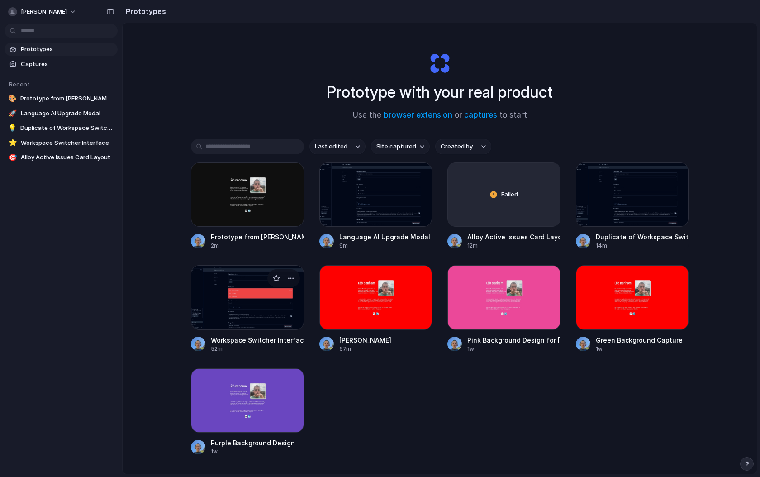
click at [237, 314] on div at bounding box center [247, 297] width 113 height 64
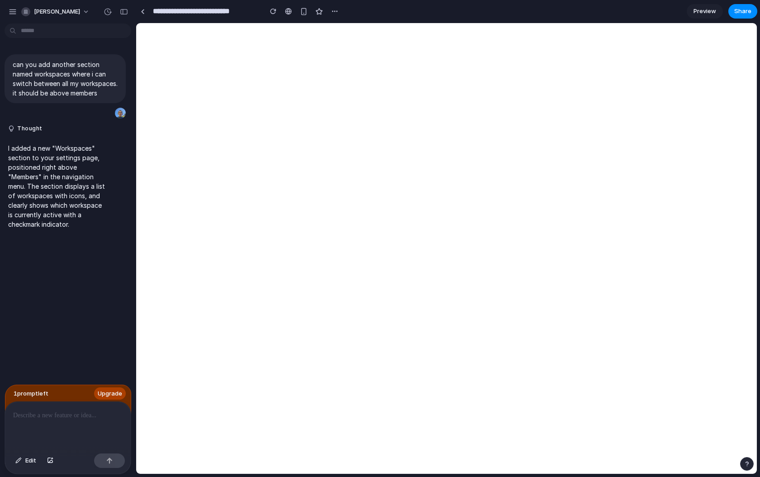
click at [59, 415] on p at bounding box center [67, 415] width 109 height 11
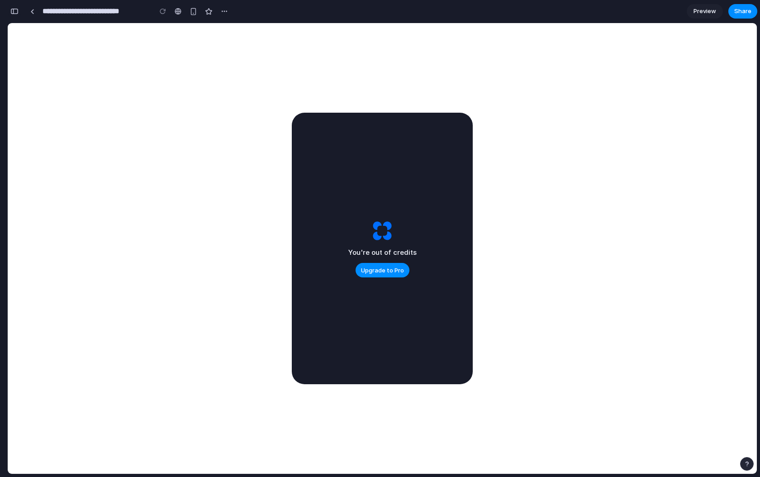
click at [15, 13] on div "button" at bounding box center [14, 11] width 8 height 6
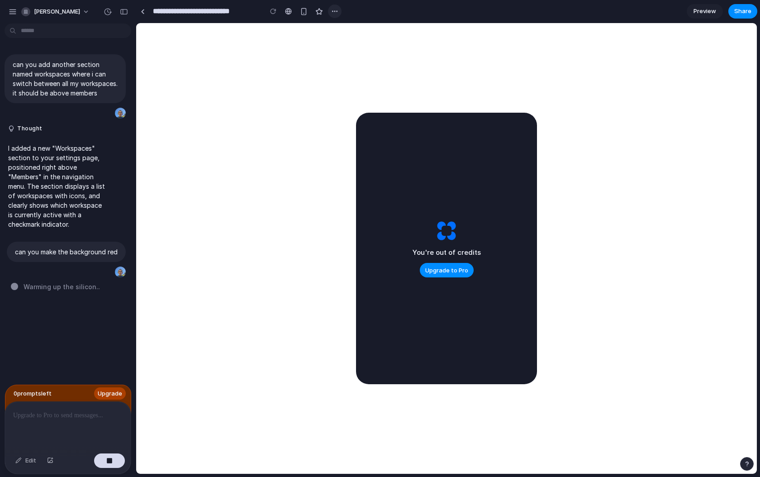
click at [334, 12] on div "button" at bounding box center [334, 11] width 7 height 7
click at [142, 9] on div "Duplicate Delete" at bounding box center [380, 238] width 760 height 477
click at [142, 11] on div at bounding box center [143, 11] width 4 height 5
